Goal: Learn about a topic: Learn about a topic

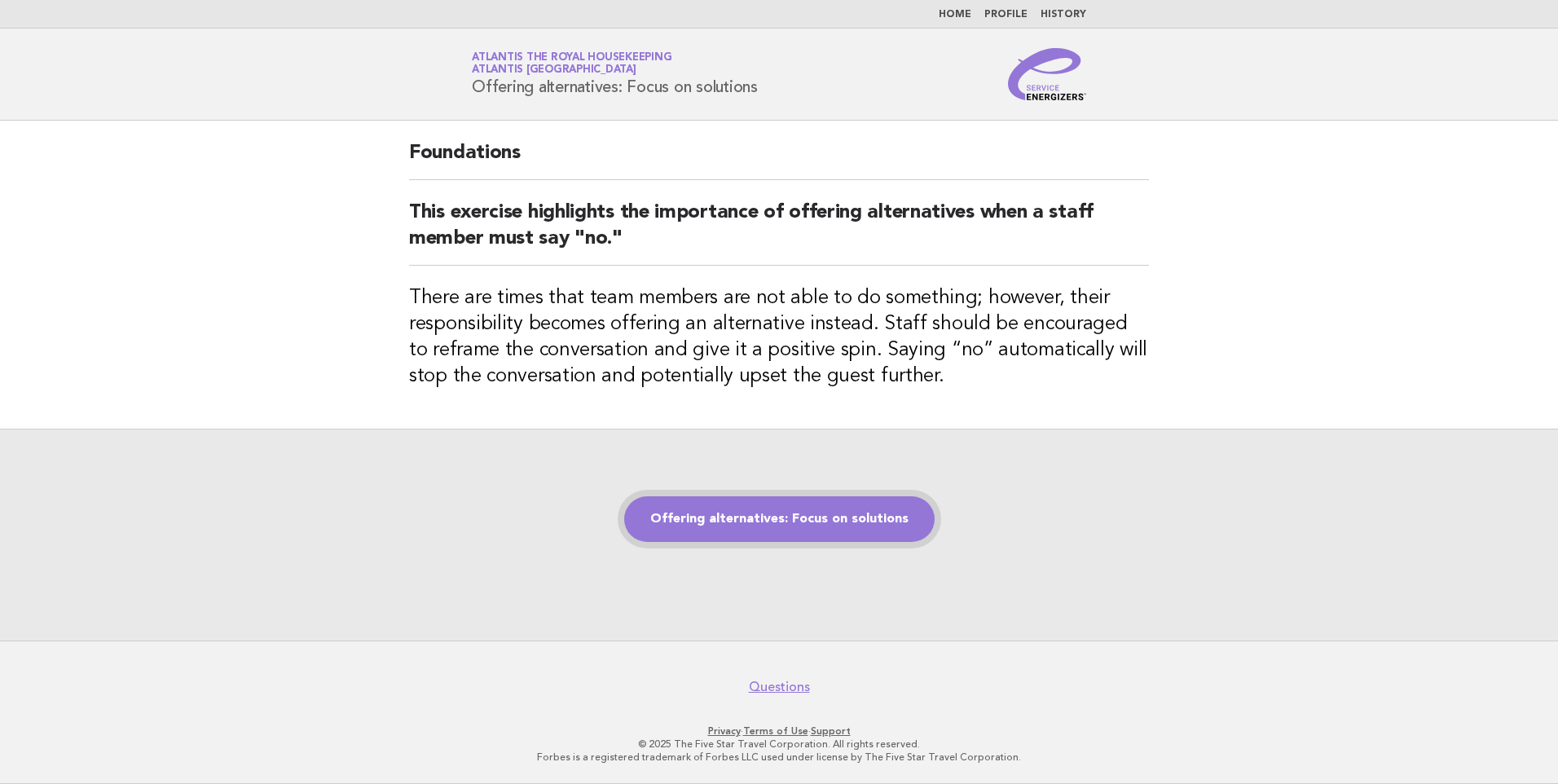
click at [719, 511] on link "Offering alternatives: Focus on solutions" at bounding box center [779, 518] width 311 height 46
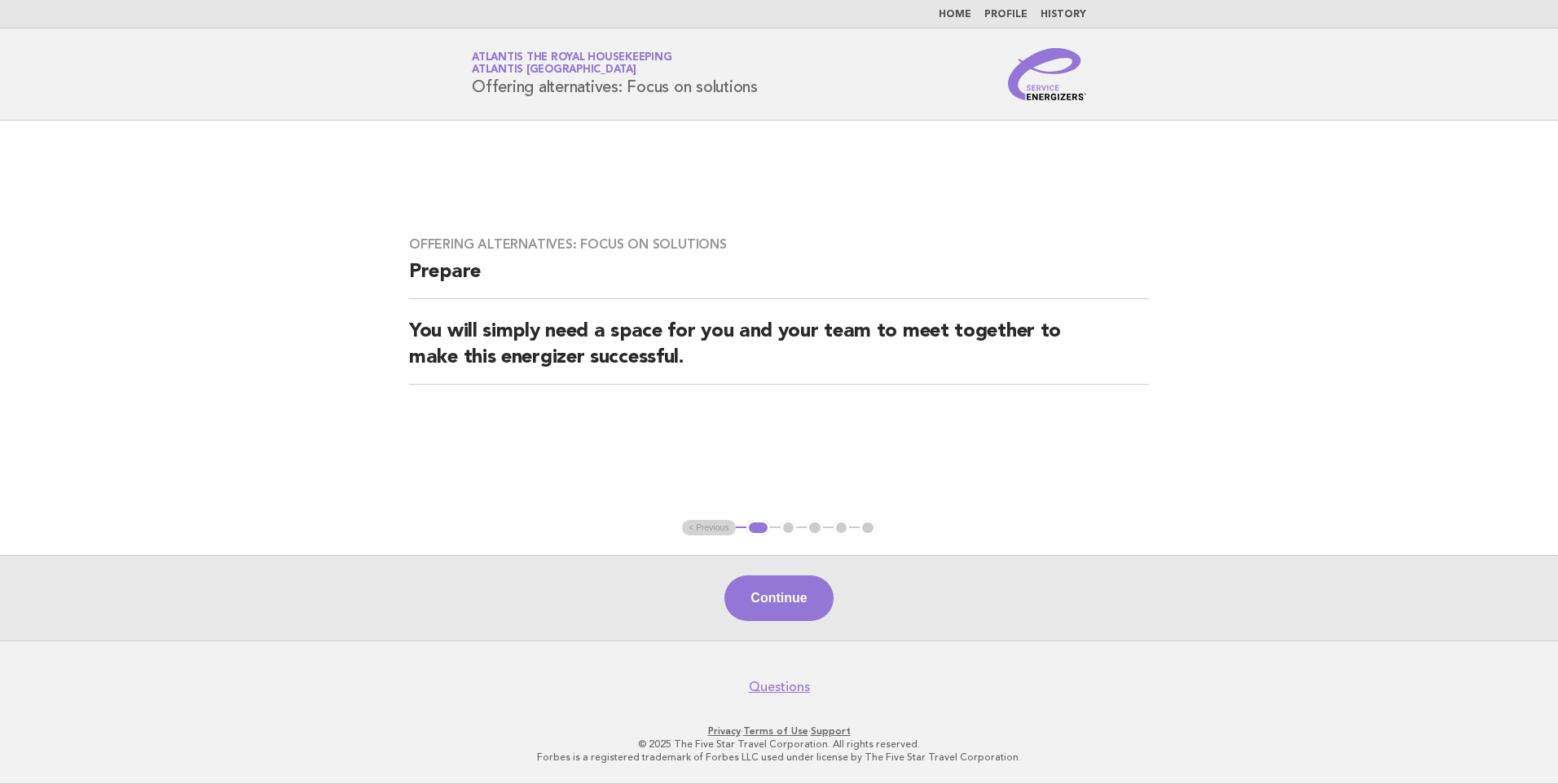
click at [762, 606] on button "Continue" at bounding box center [778, 598] width 108 height 46
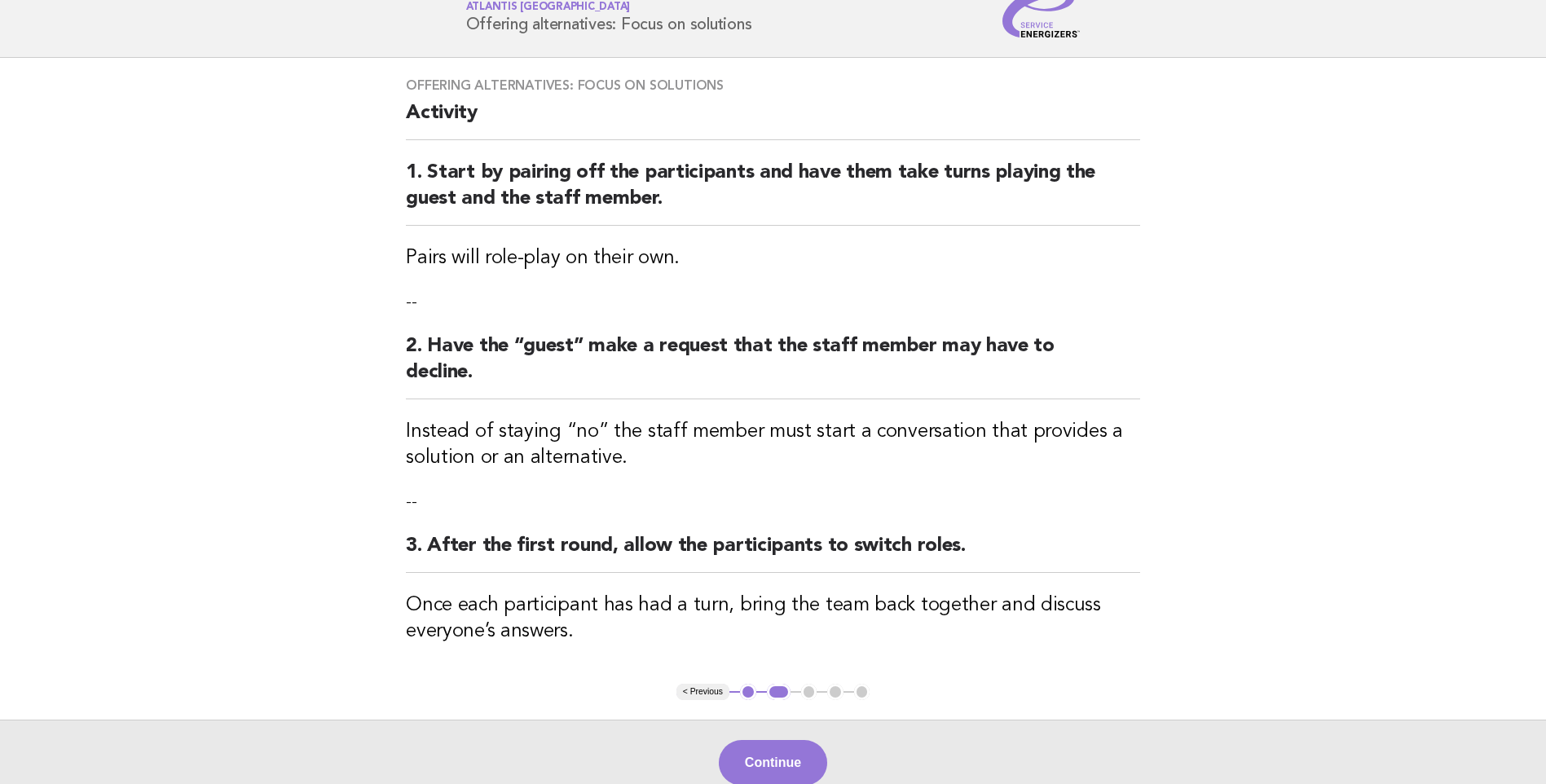
scroll to position [227, 0]
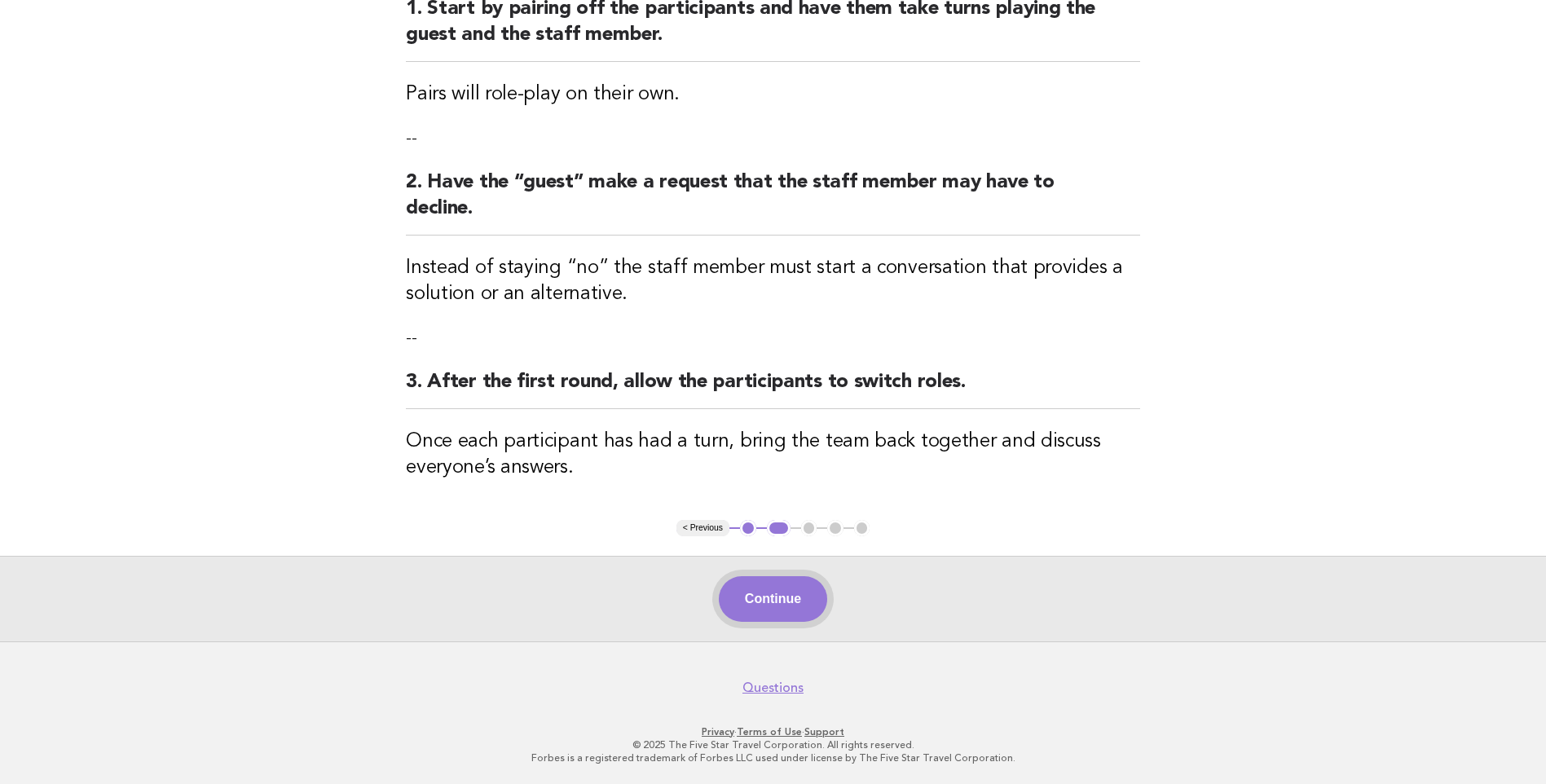
click at [768, 599] on button "Continue" at bounding box center [772, 599] width 108 height 46
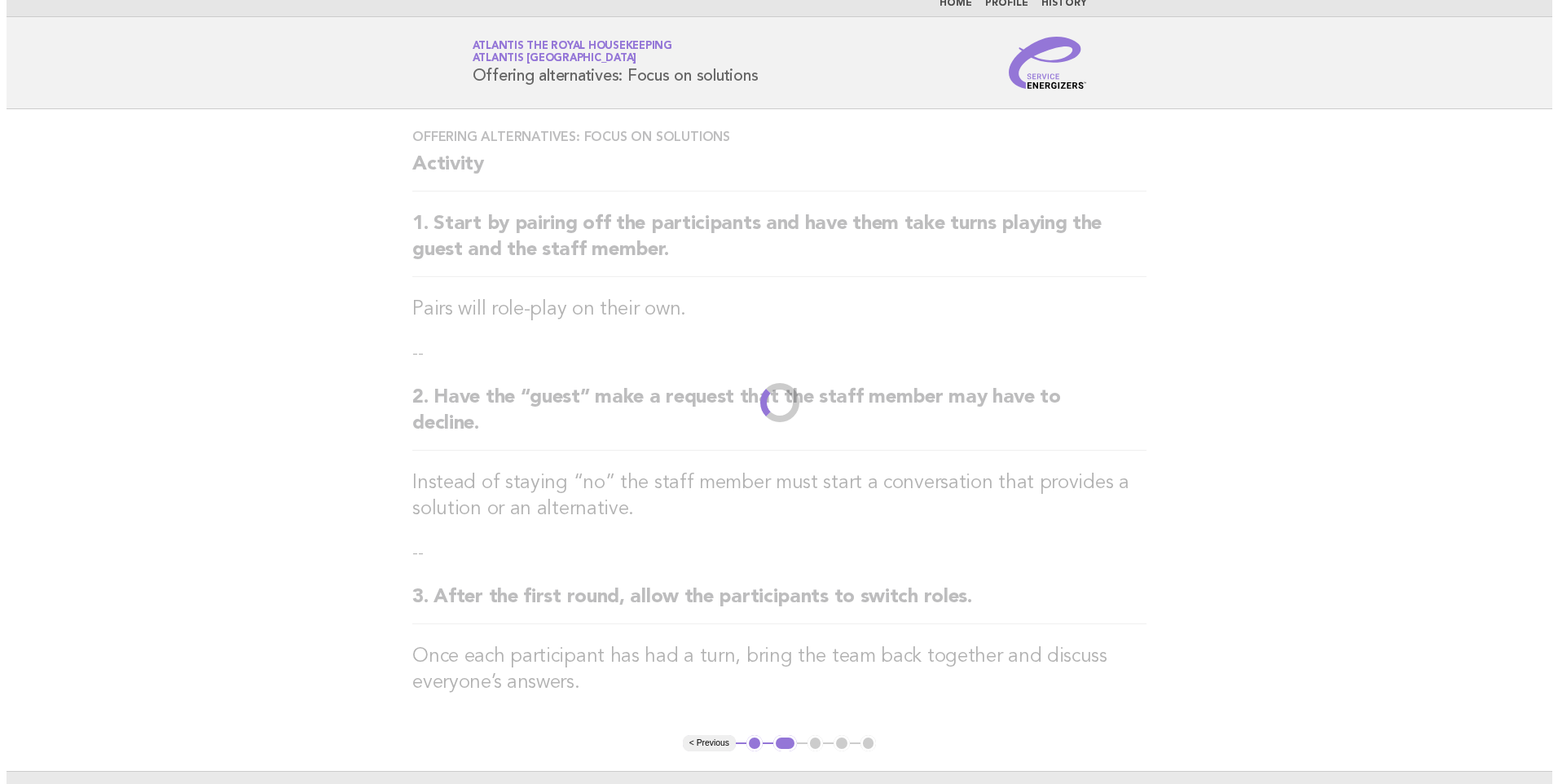
scroll to position [0, 0]
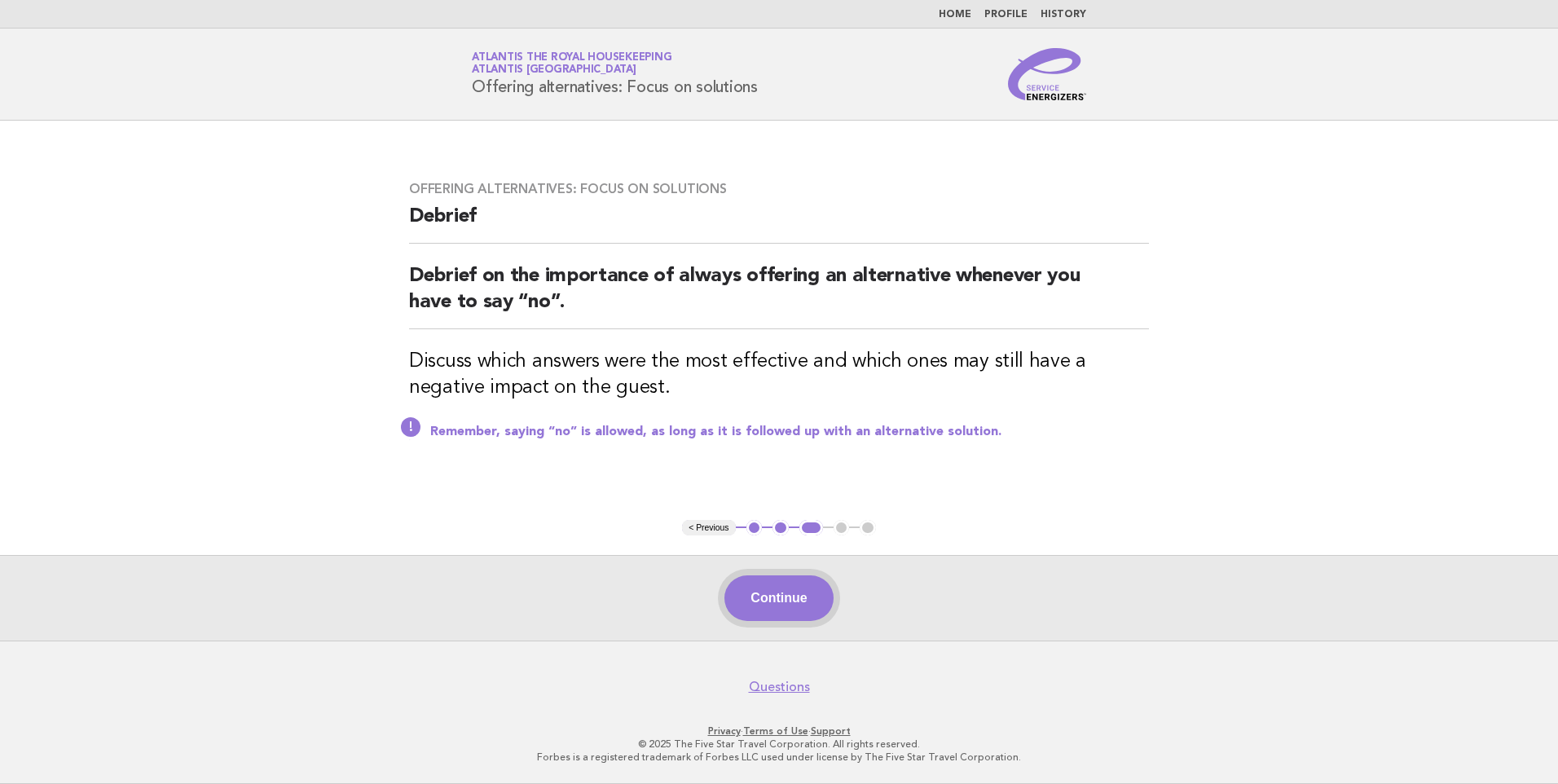
click at [770, 590] on button "Continue" at bounding box center [778, 598] width 108 height 46
